Goal: Information Seeking & Learning: Learn about a topic

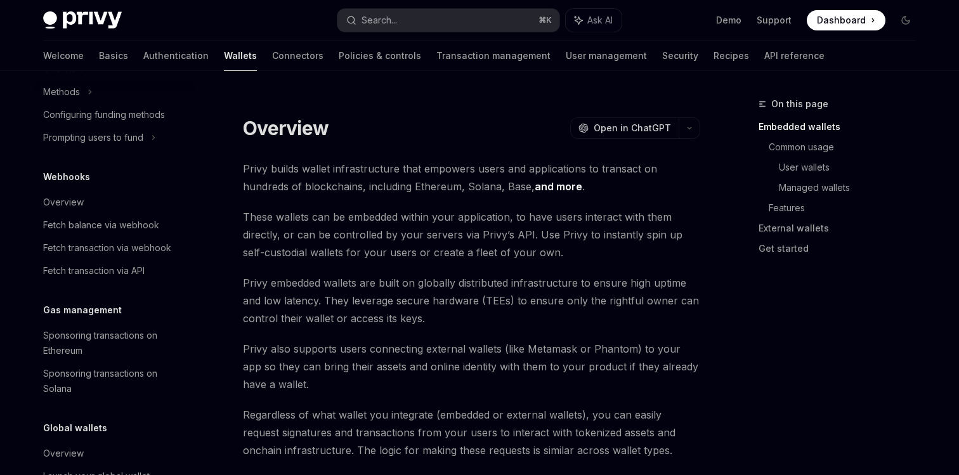
scroll to position [622, 0]
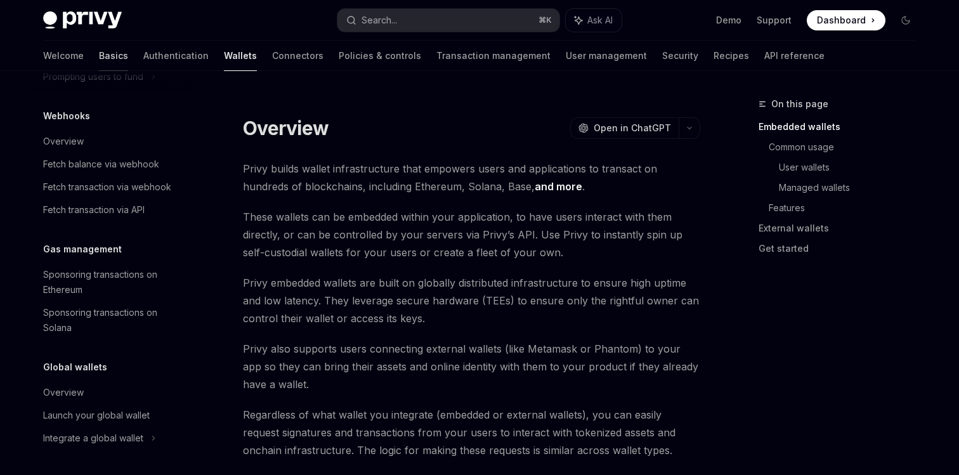
click at [99, 52] on link "Basics" at bounding box center [113, 56] width 29 height 30
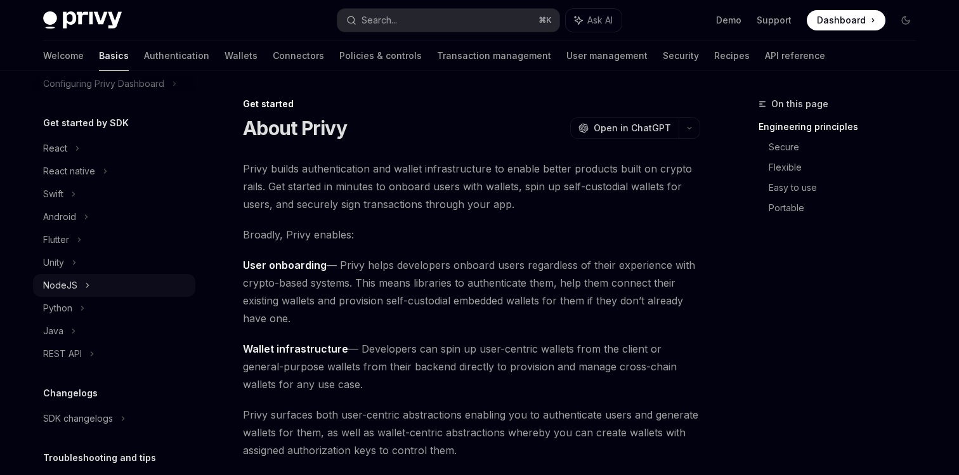
scroll to position [90, 0]
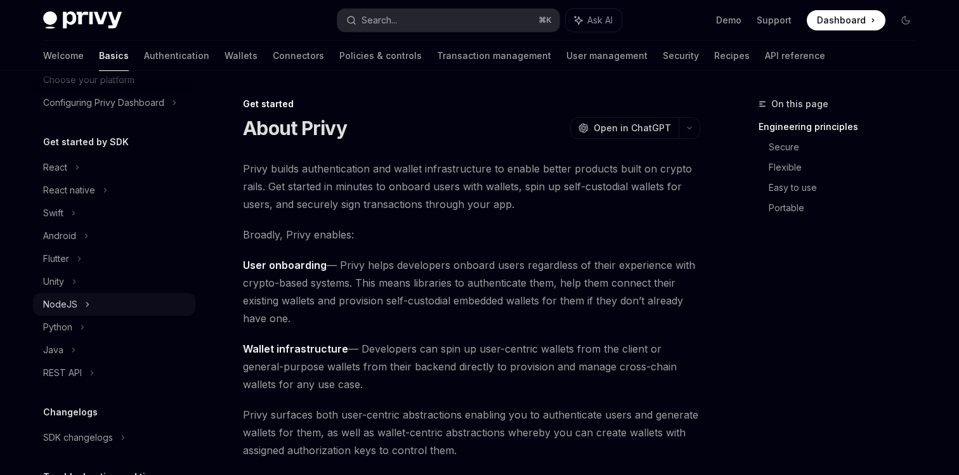
click at [72, 311] on div "NodeJS" at bounding box center [60, 304] width 34 height 15
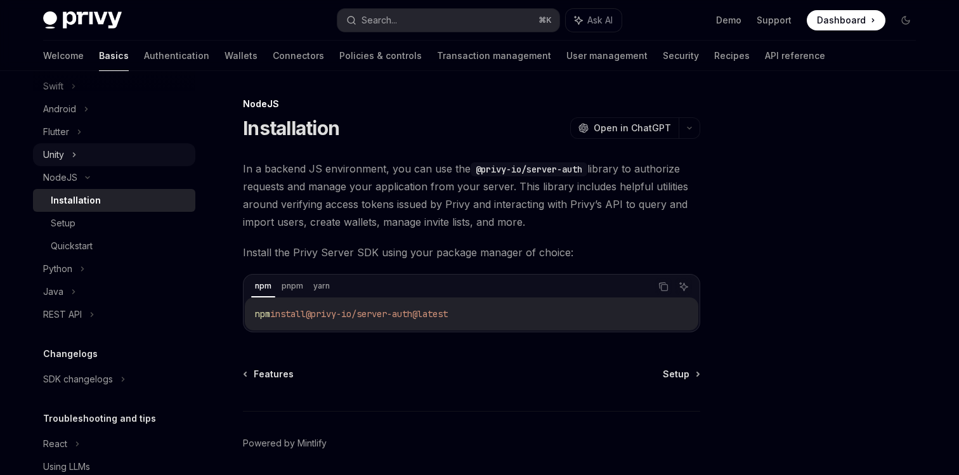
scroll to position [219, 0]
click at [58, 160] on div "Unity" at bounding box center [114, 152] width 162 height 23
type textarea "*"
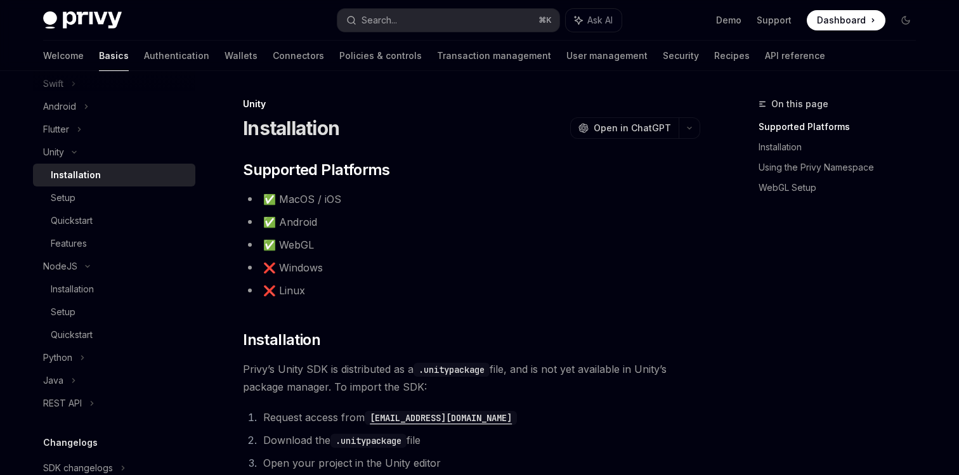
click at [474, 240] on li "✅ WebGL" at bounding box center [471, 245] width 457 height 18
